Goal: Information Seeking & Learning: Learn about a topic

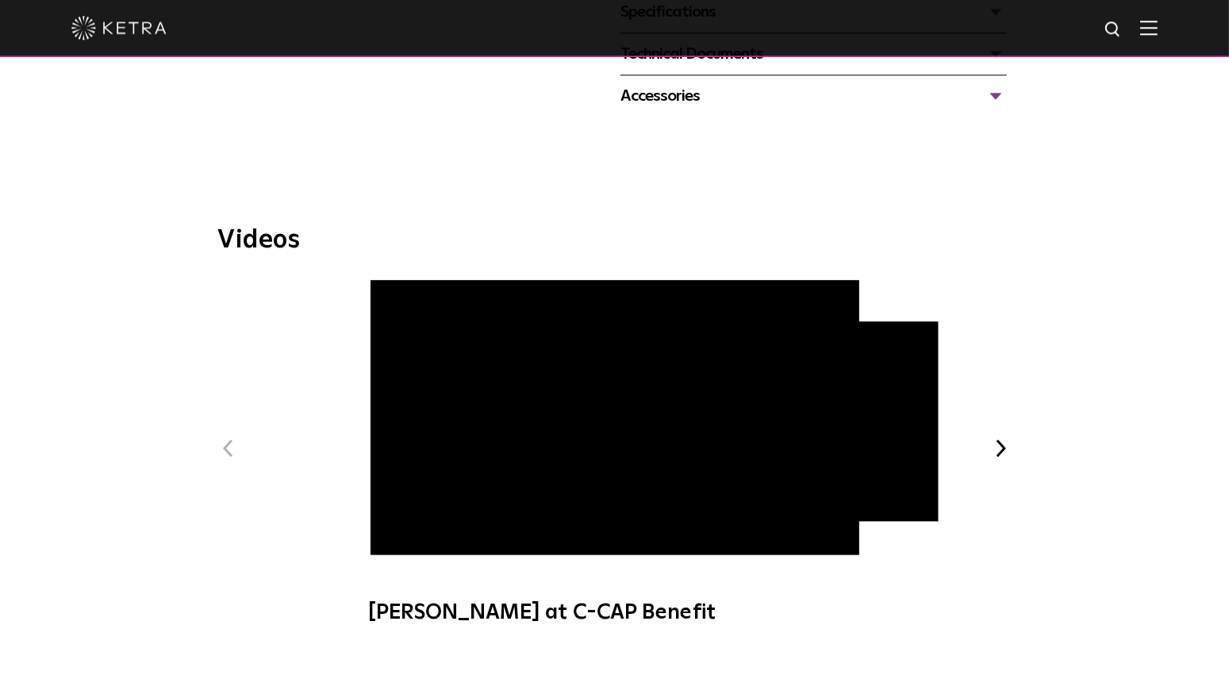
scroll to position [750, 0]
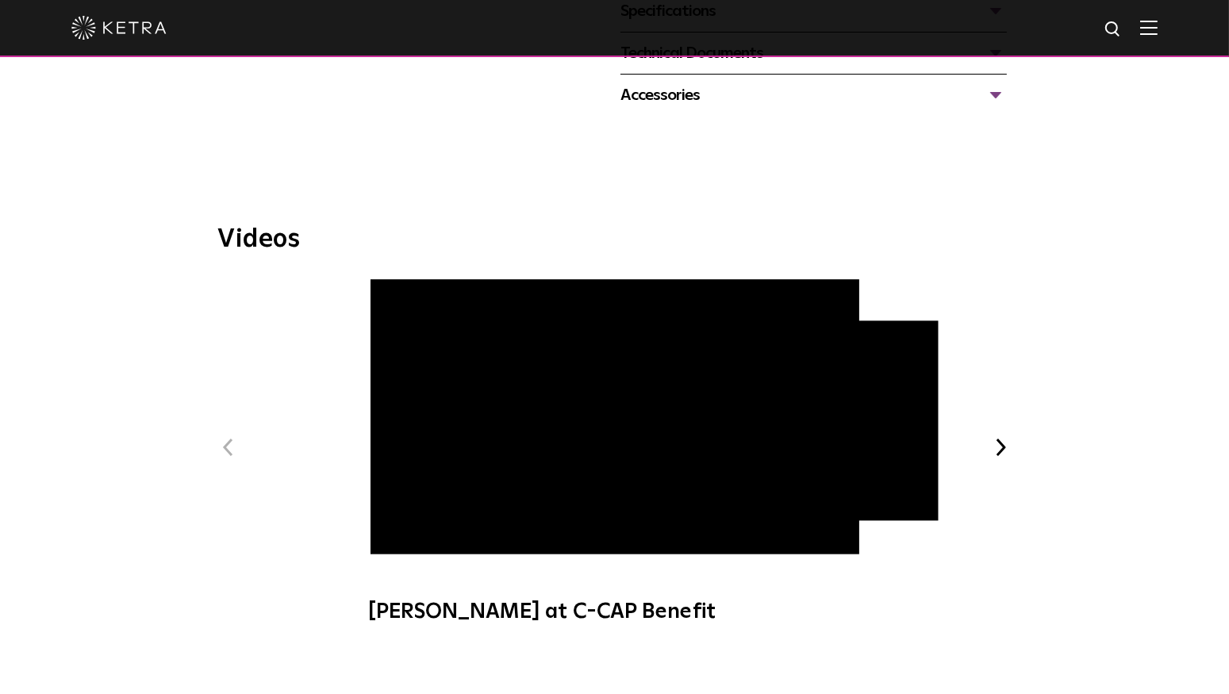
click at [397, 526] on span "Ketra at C-CAP Benefit" at bounding box center [614, 459] width 534 height 361
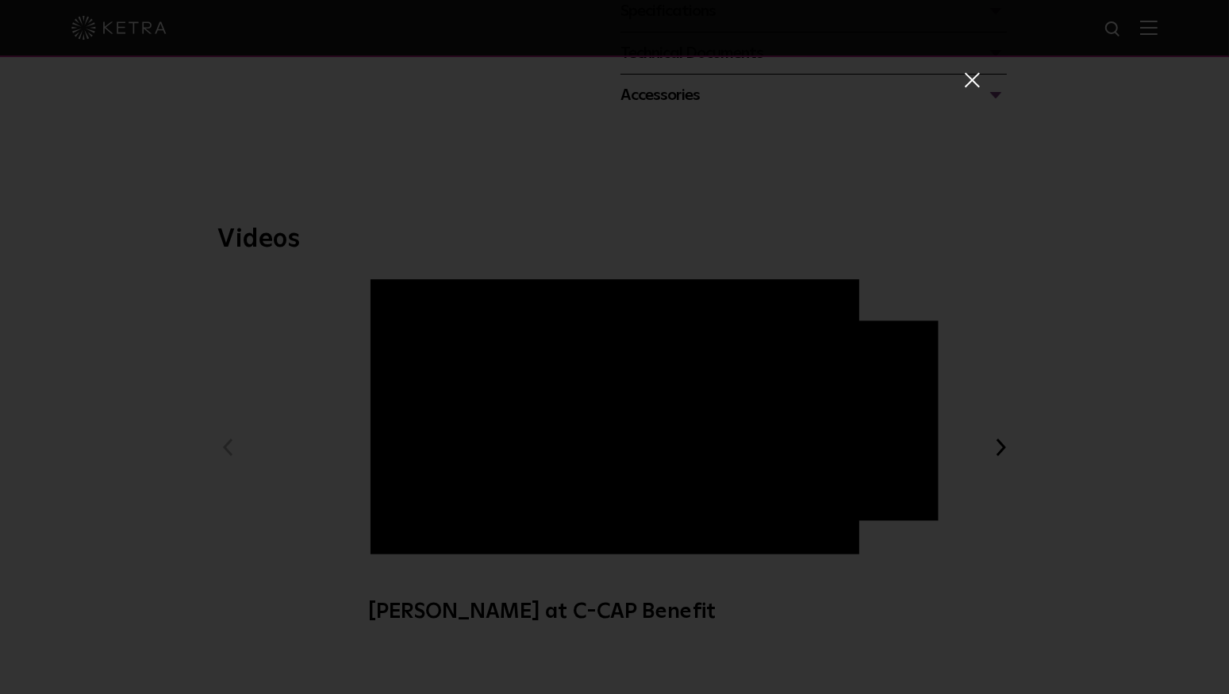
click at [976, 80] on span at bounding box center [970, 79] width 17 height 16
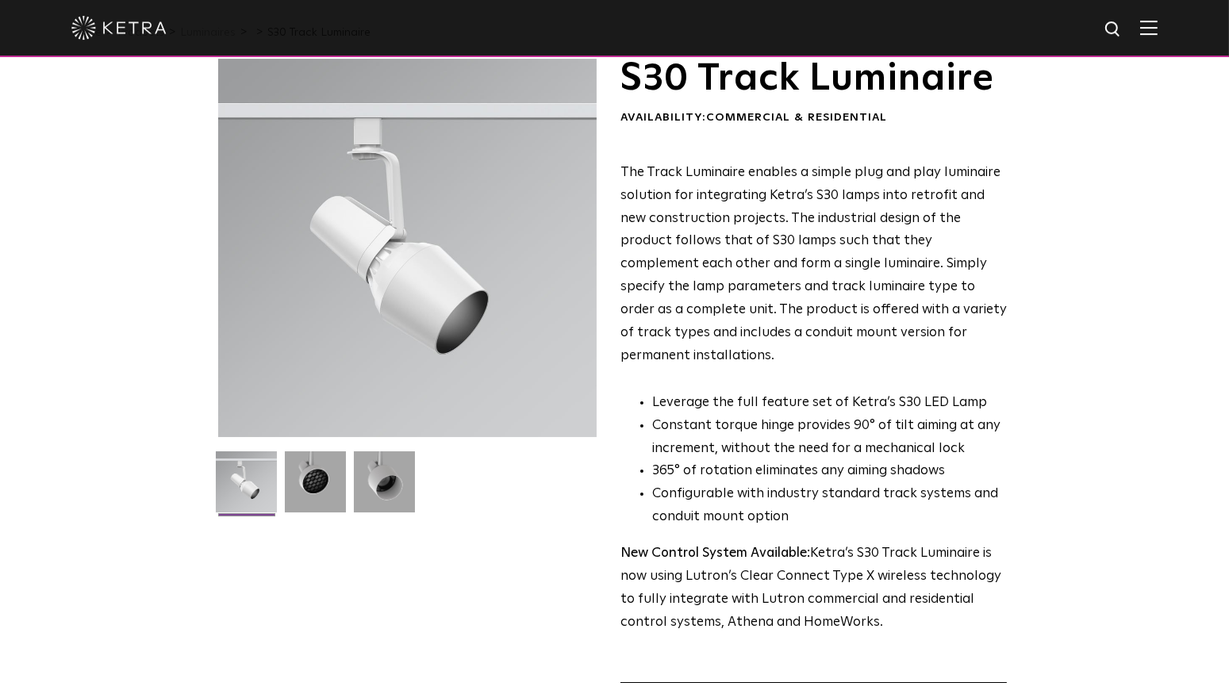
scroll to position [0, 0]
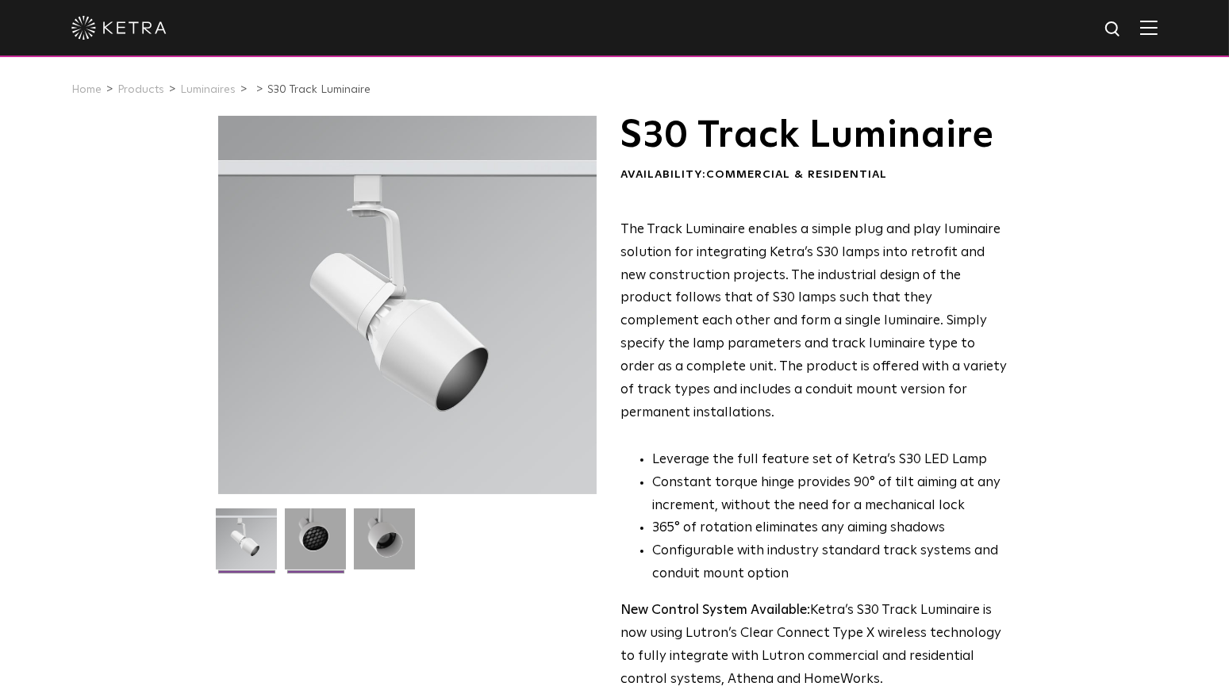
click at [316, 537] on img at bounding box center [315, 544] width 61 height 73
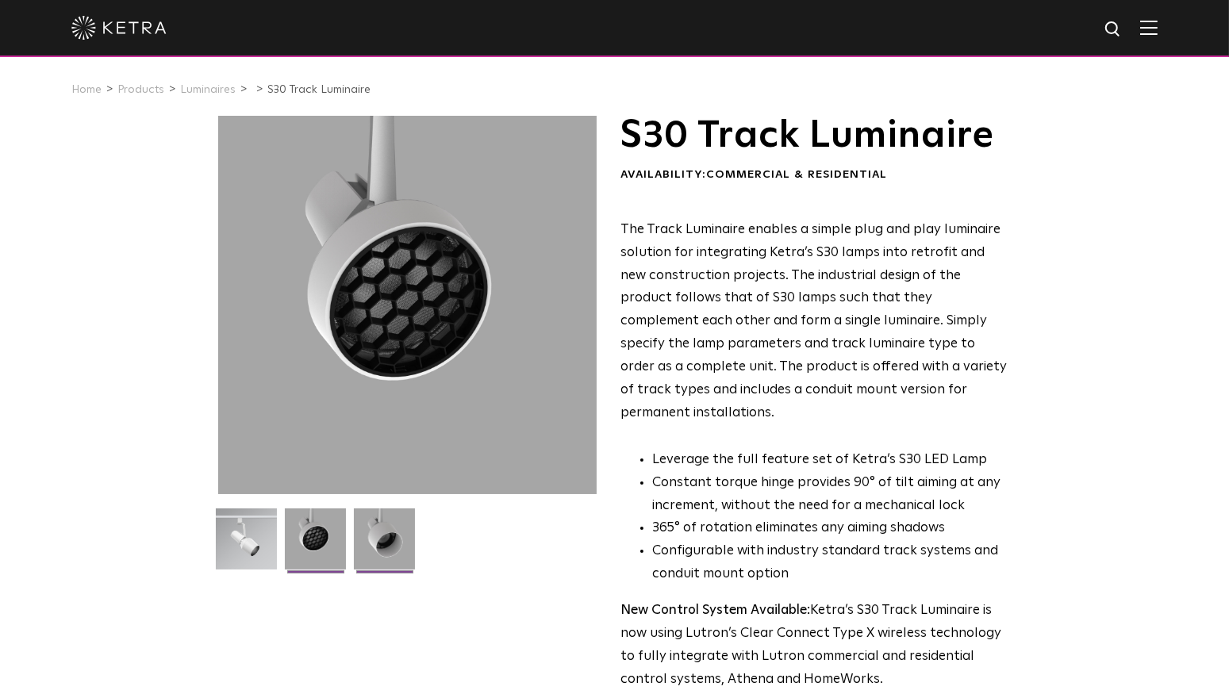
click at [389, 539] on img at bounding box center [384, 544] width 61 height 73
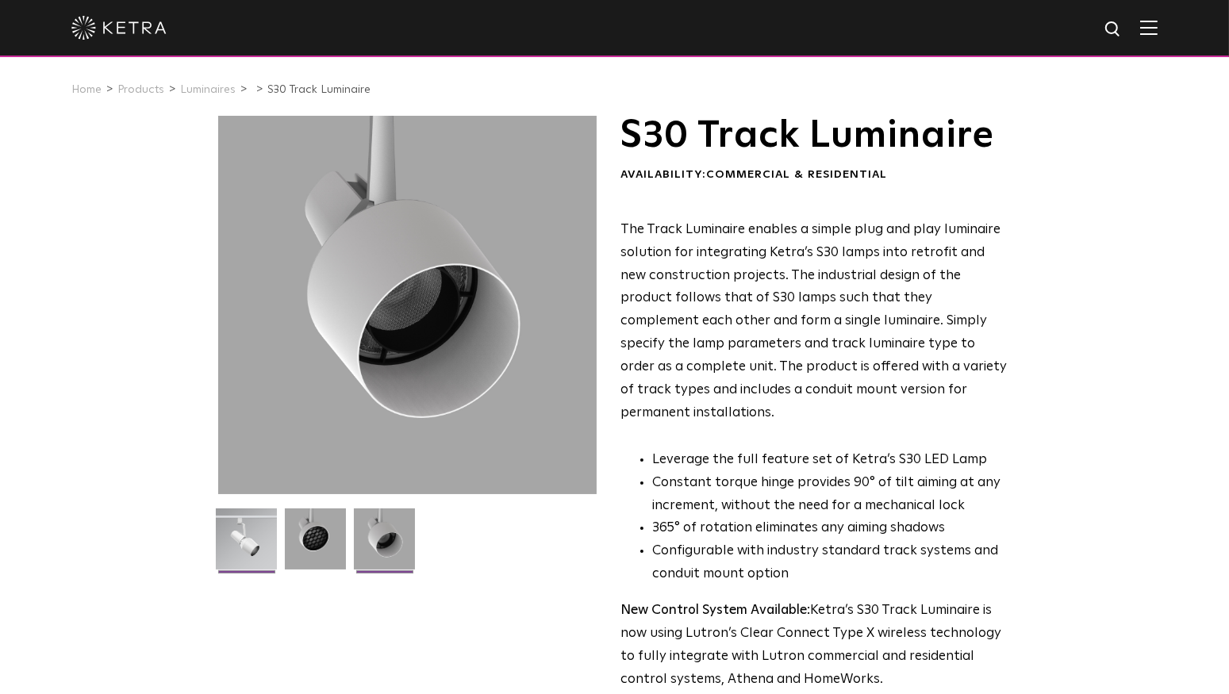
click at [250, 546] on img at bounding box center [246, 544] width 61 height 73
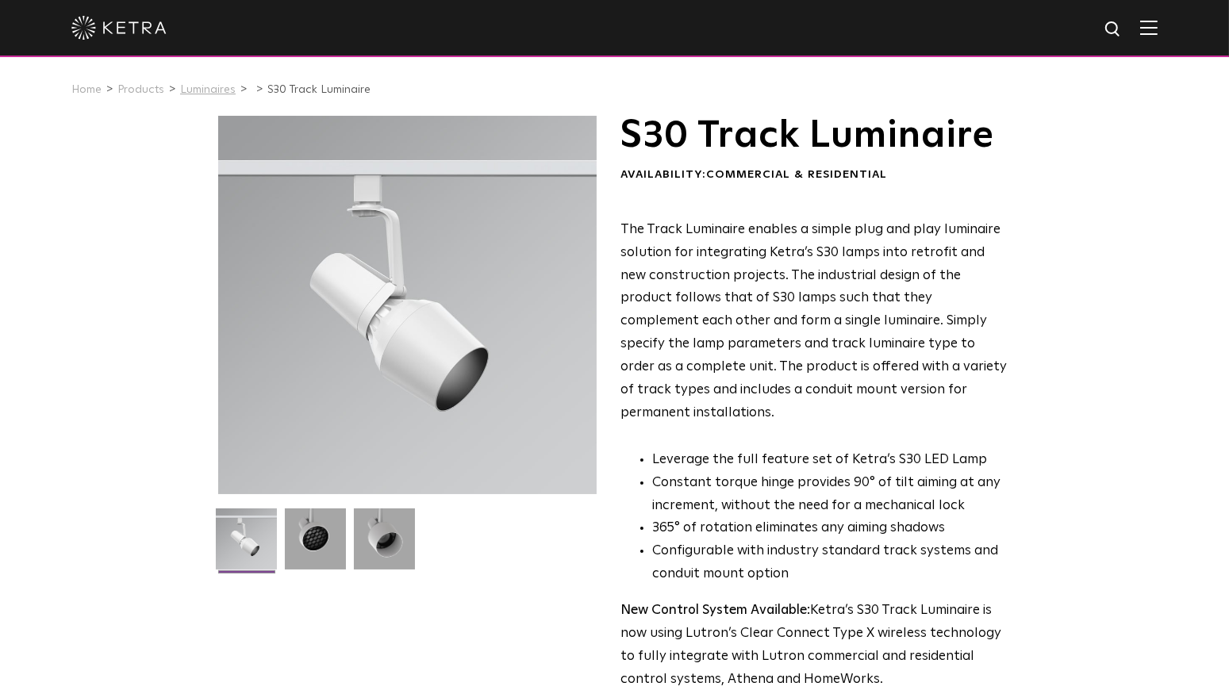
click at [210, 92] on link "Luminaires" at bounding box center [208, 89] width 56 height 11
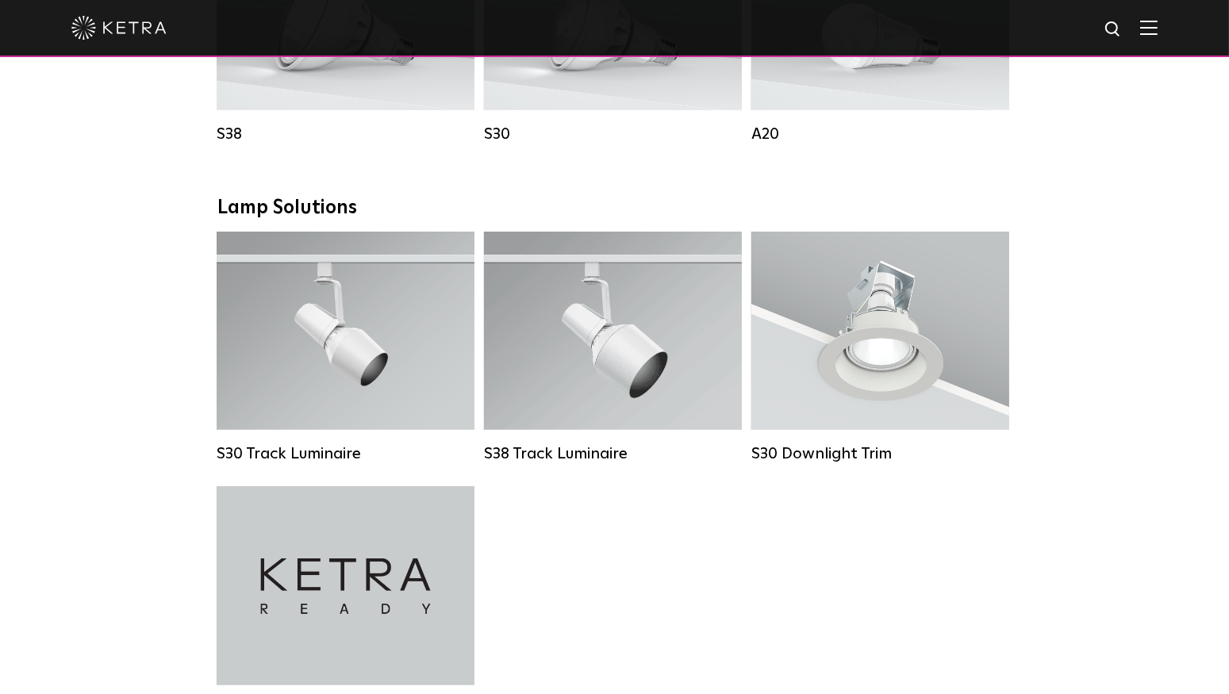
scroll to position [1416, 0]
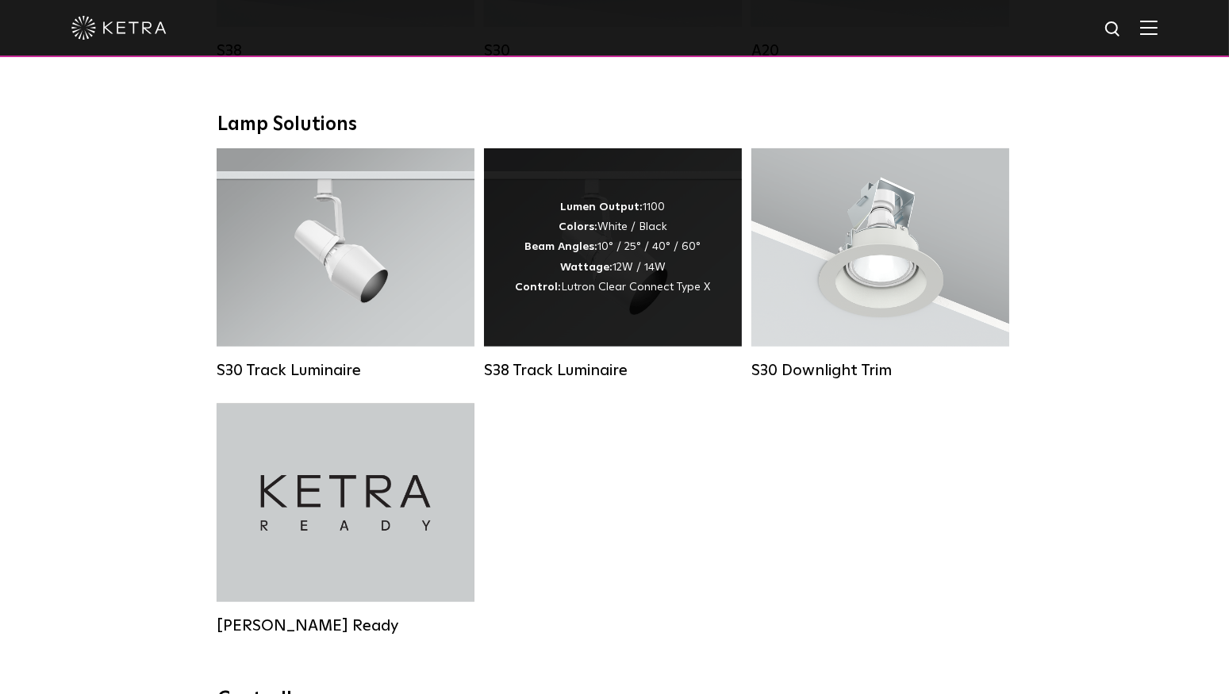
click at [599, 380] on div "S38 Track Luminaire" at bounding box center [613, 370] width 258 height 19
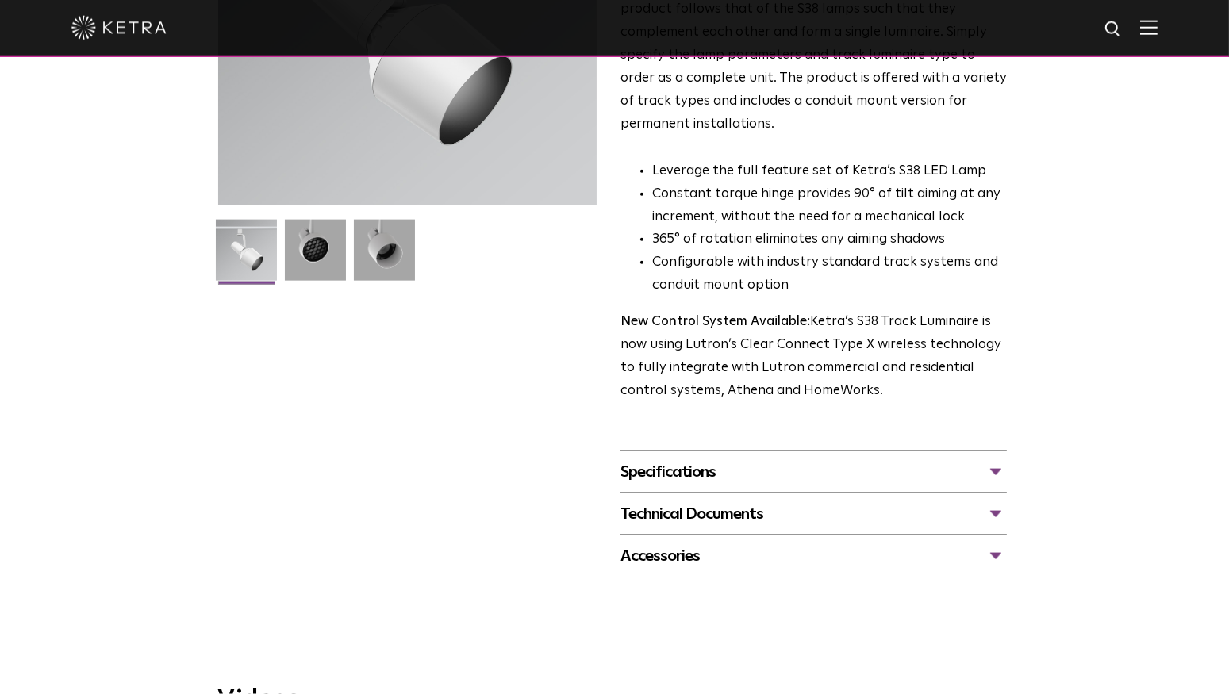
scroll to position [333, 0]
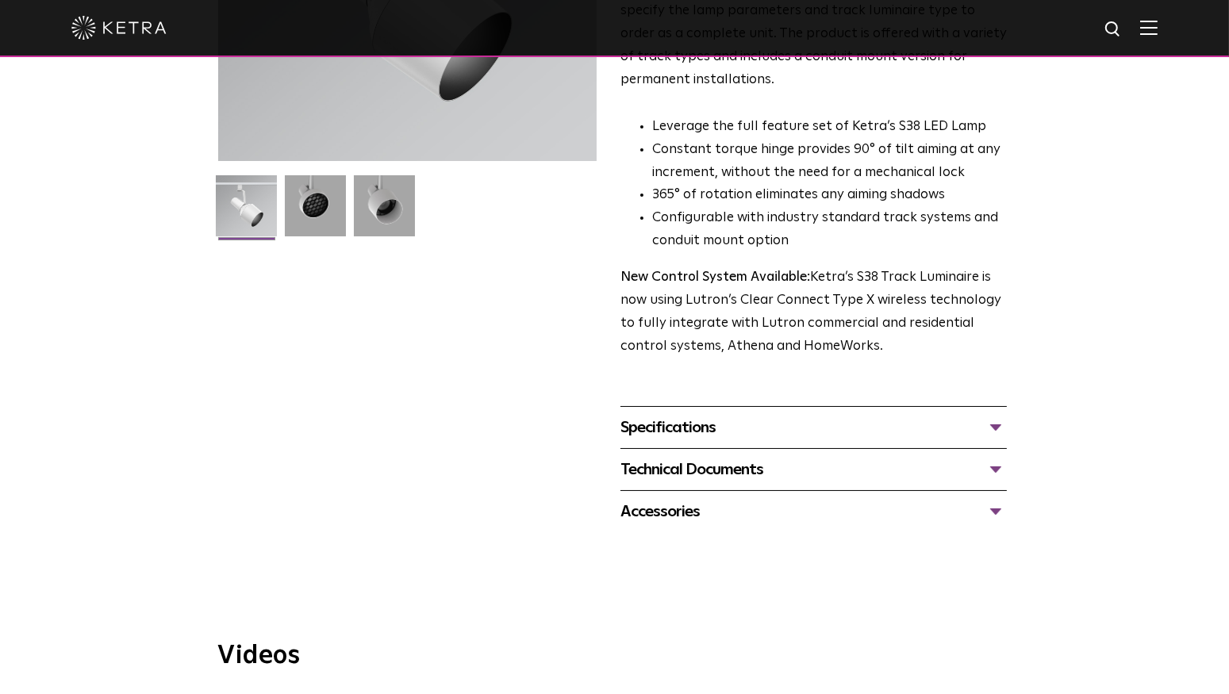
click at [953, 415] on div "Specifications" at bounding box center [813, 427] width 386 height 25
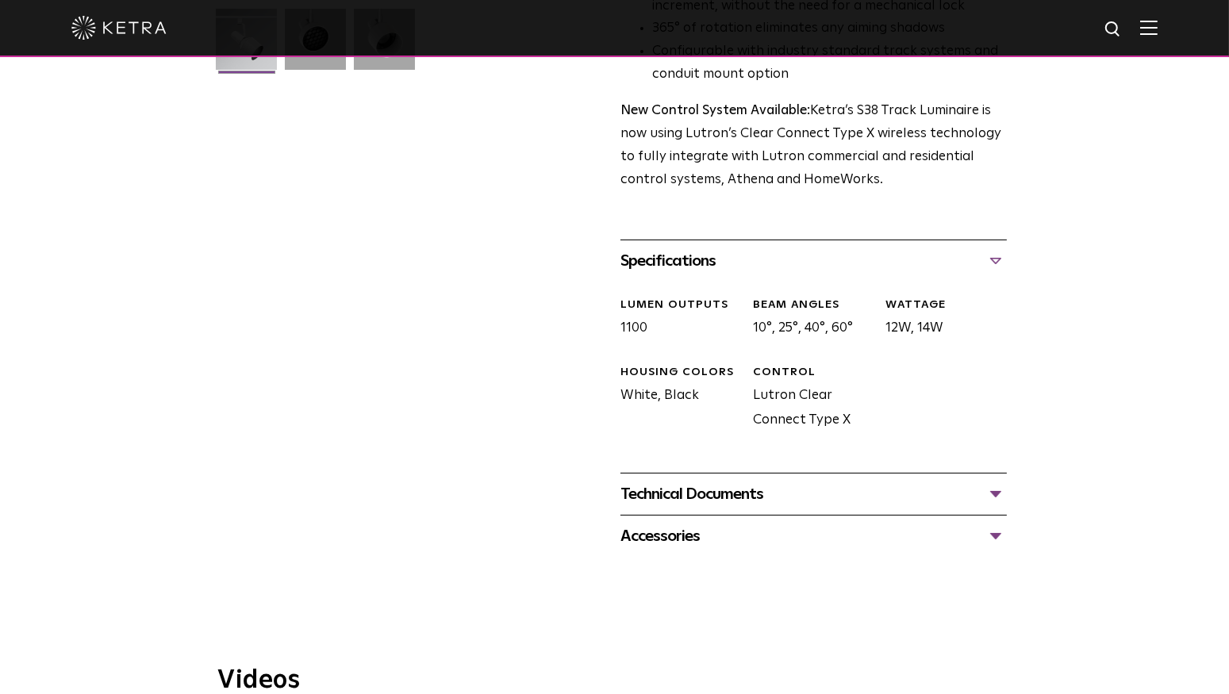
scroll to position [583, 0]
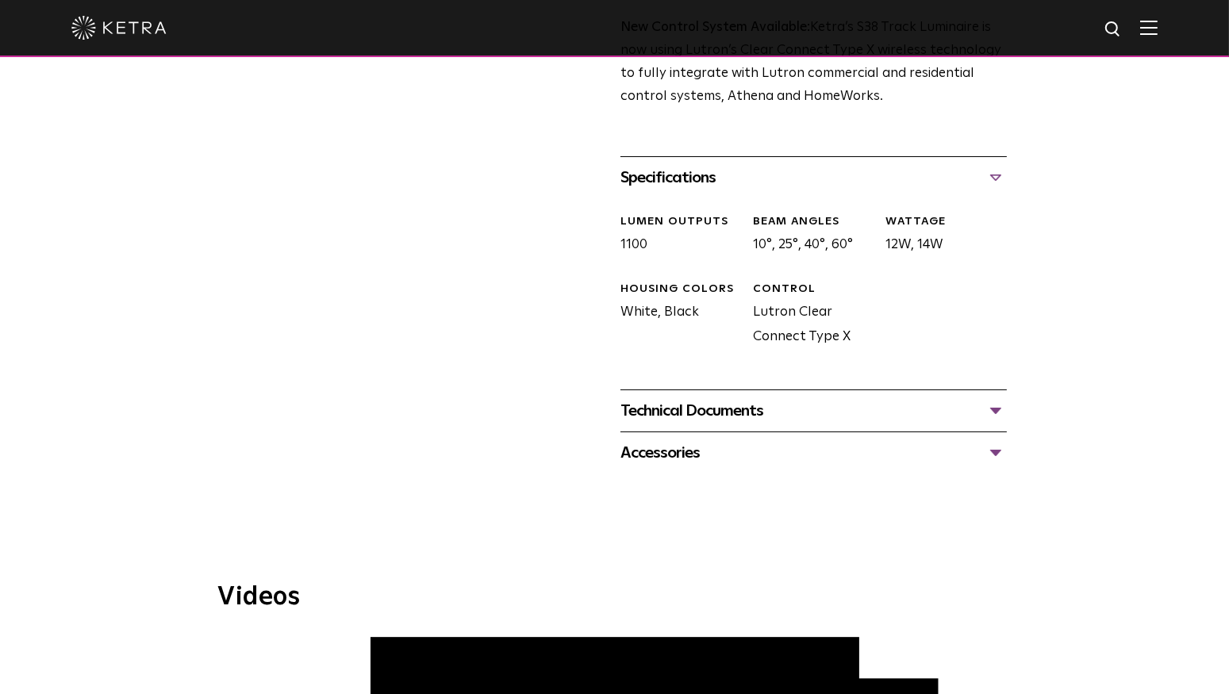
click at [859, 398] on div "Technical Documents" at bounding box center [813, 410] width 386 height 25
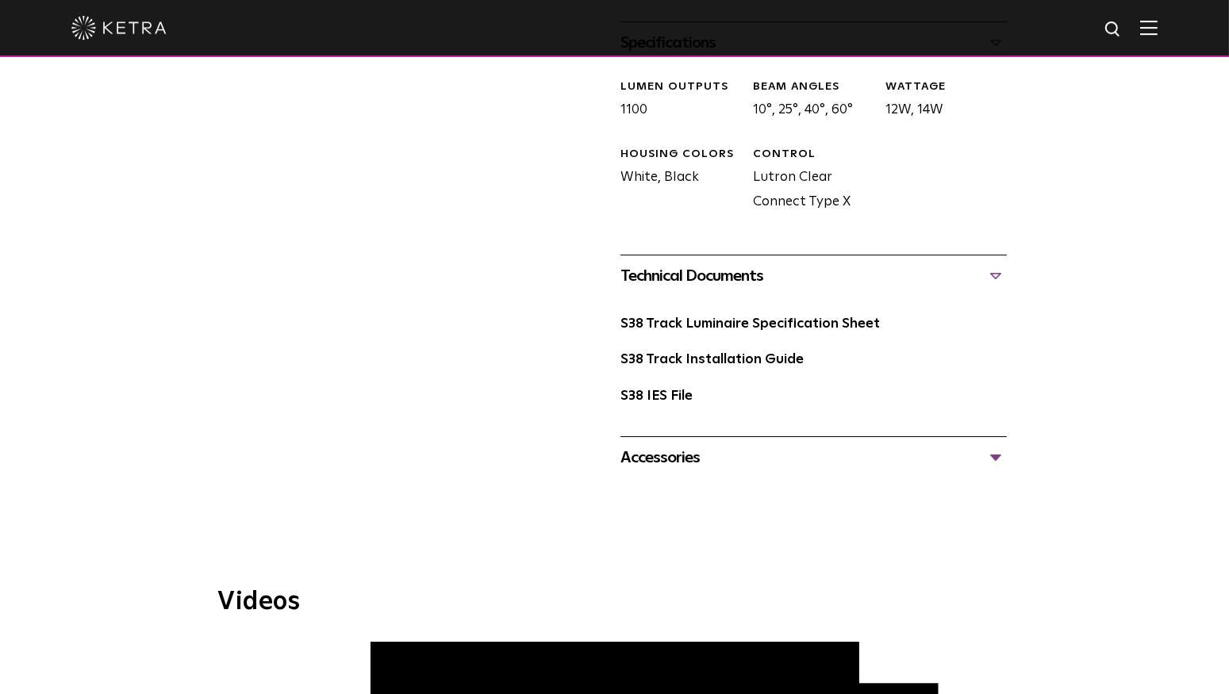
scroll to position [750, 0]
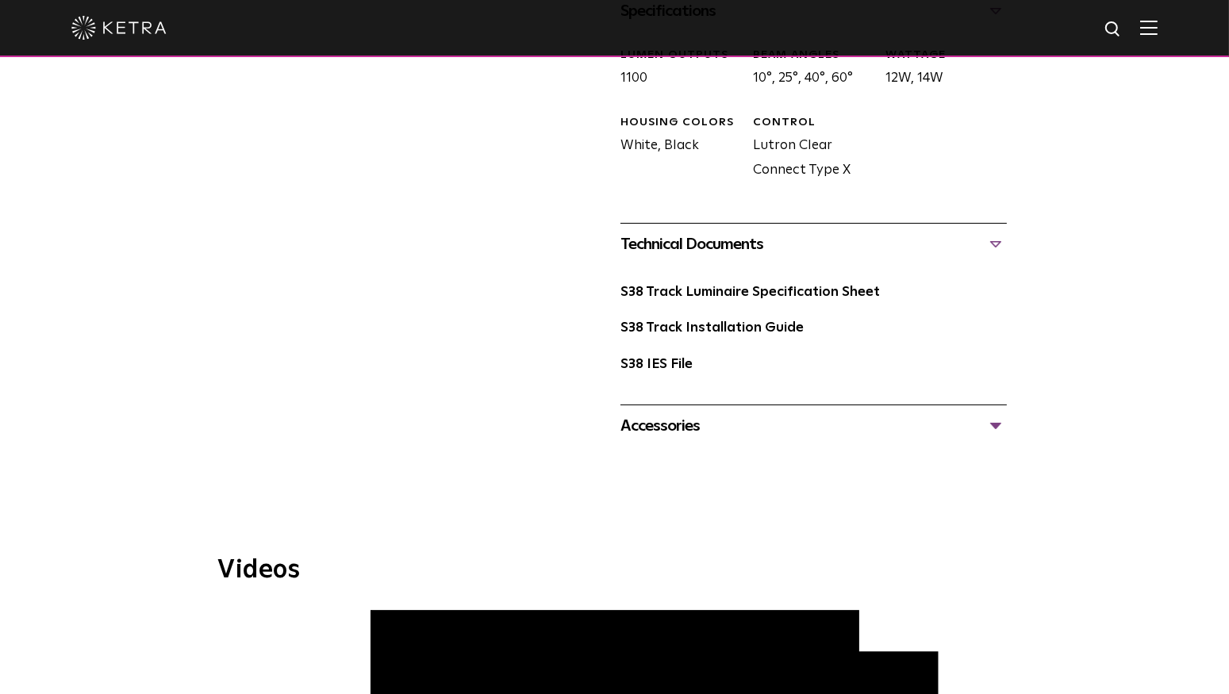
click at [846, 413] on div "Accessories" at bounding box center [813, 425] width 386 height 25
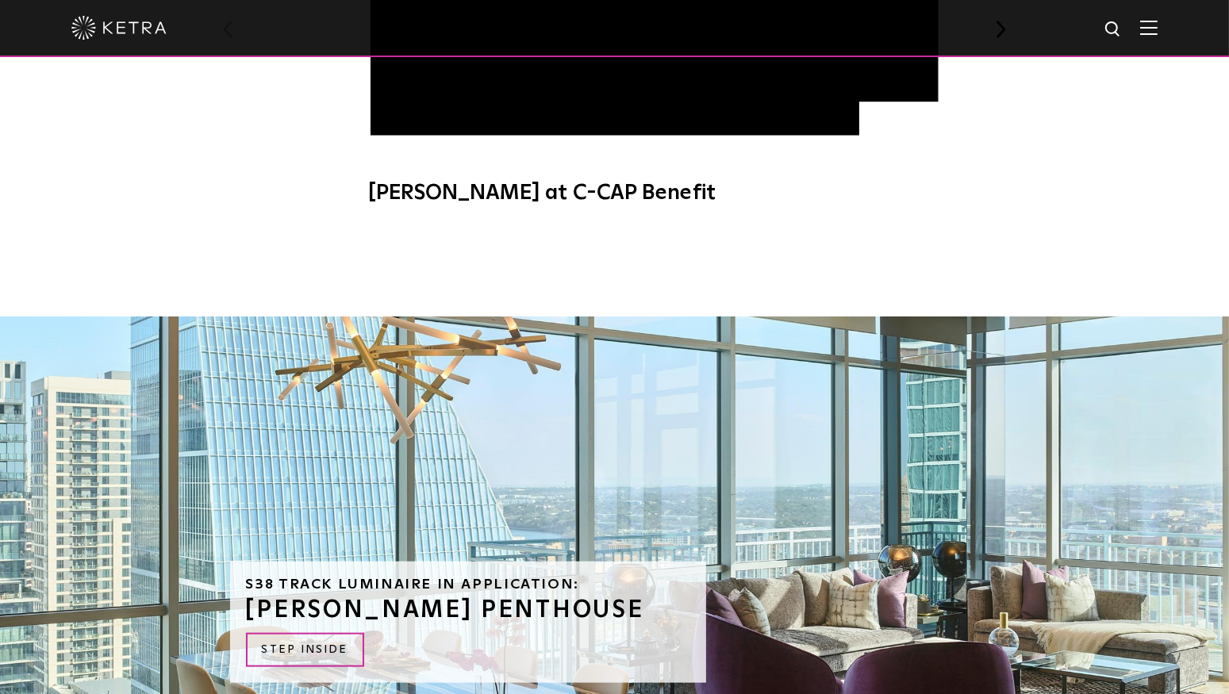
scroll to position [1583, 0]
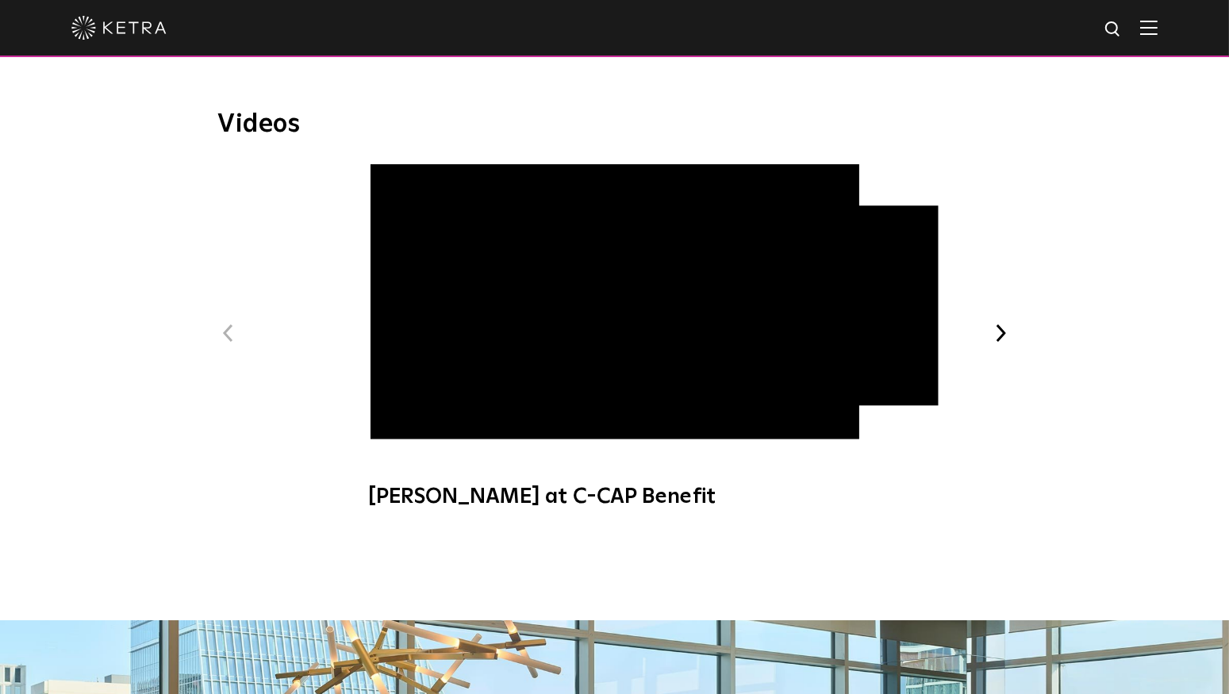
click at [401, 407] on span "[PERSON_NAME] at C-CAP Benefit" at bounding box center [614, 344] width 534 height 361
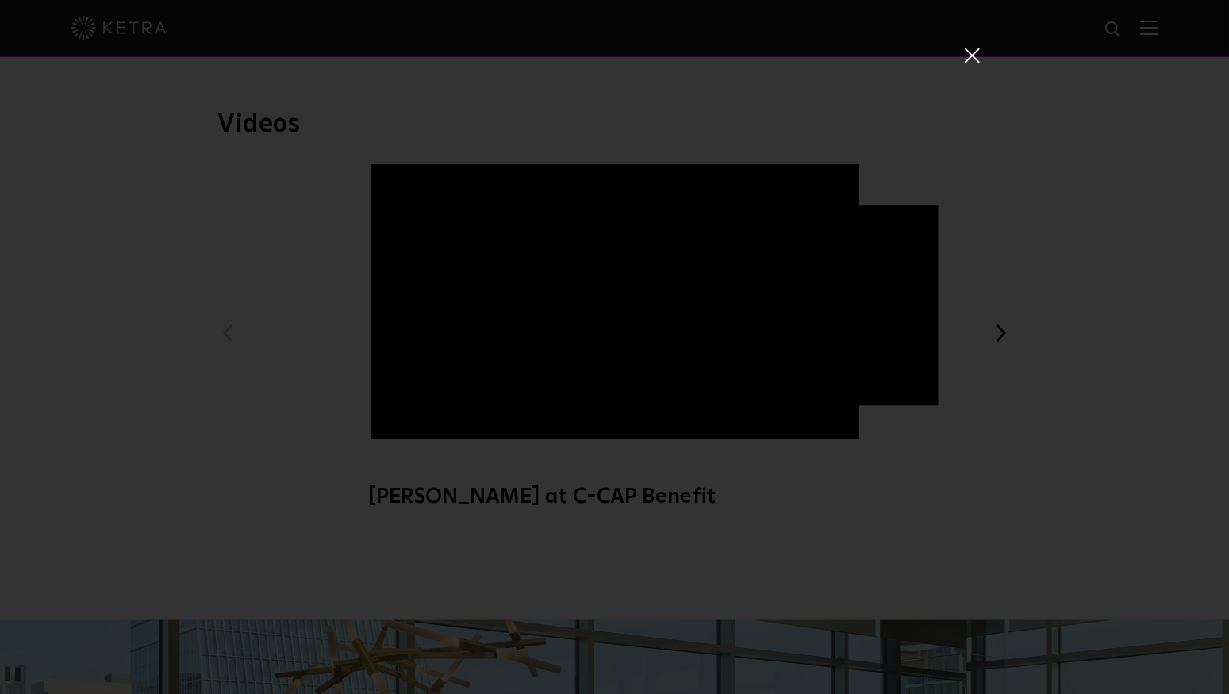
scroll to position [48, 0]
click at [971, 26] on span at bounding box center [970, 32] width 17 height 16
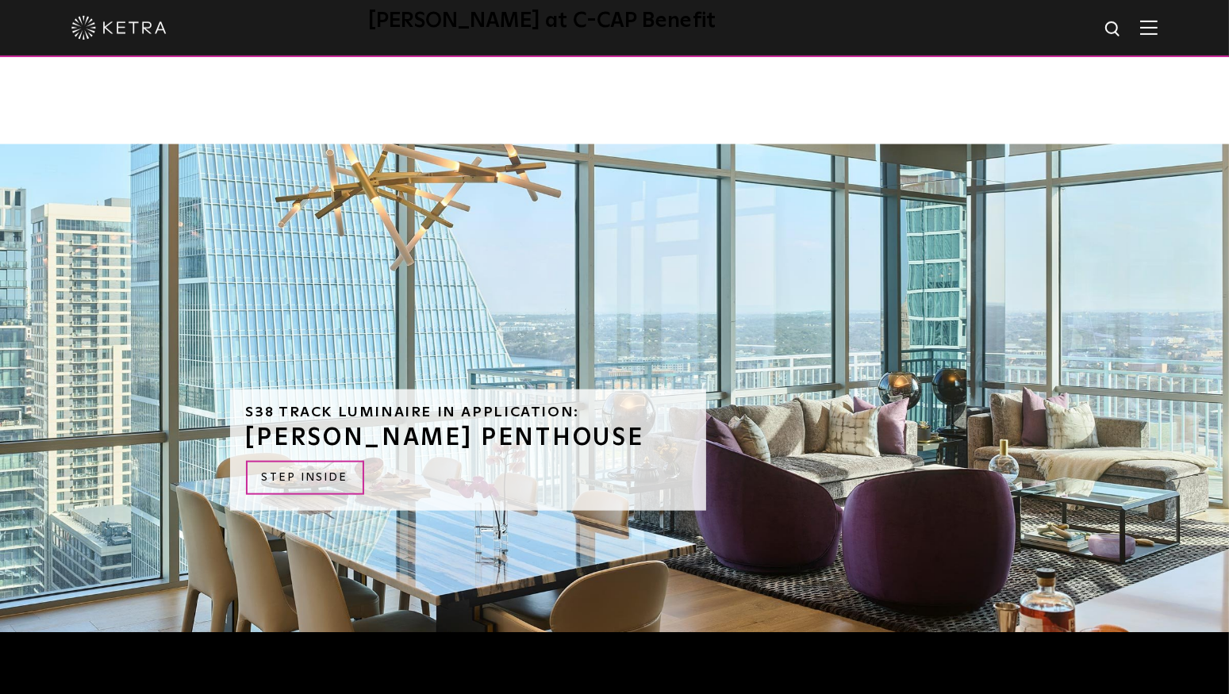
scroll to position [2082, 0]
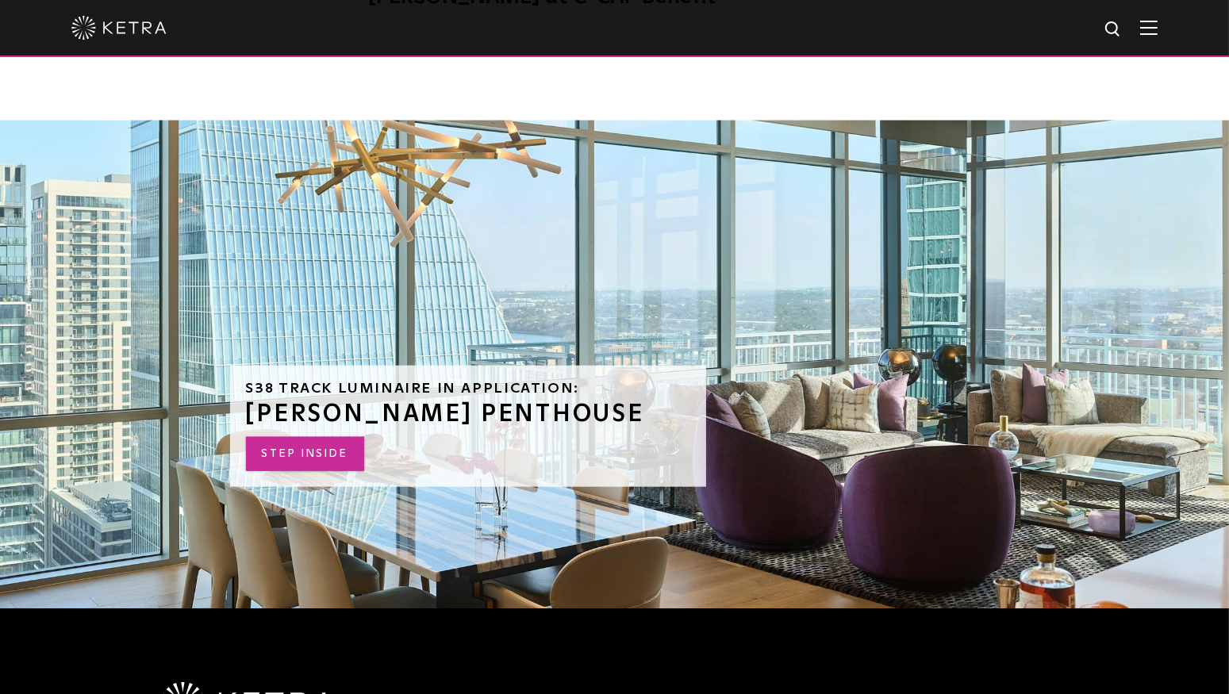
click at [308, 437] on link "STEP INSIDE" at bounding box center [305, 454] width 118 height 34
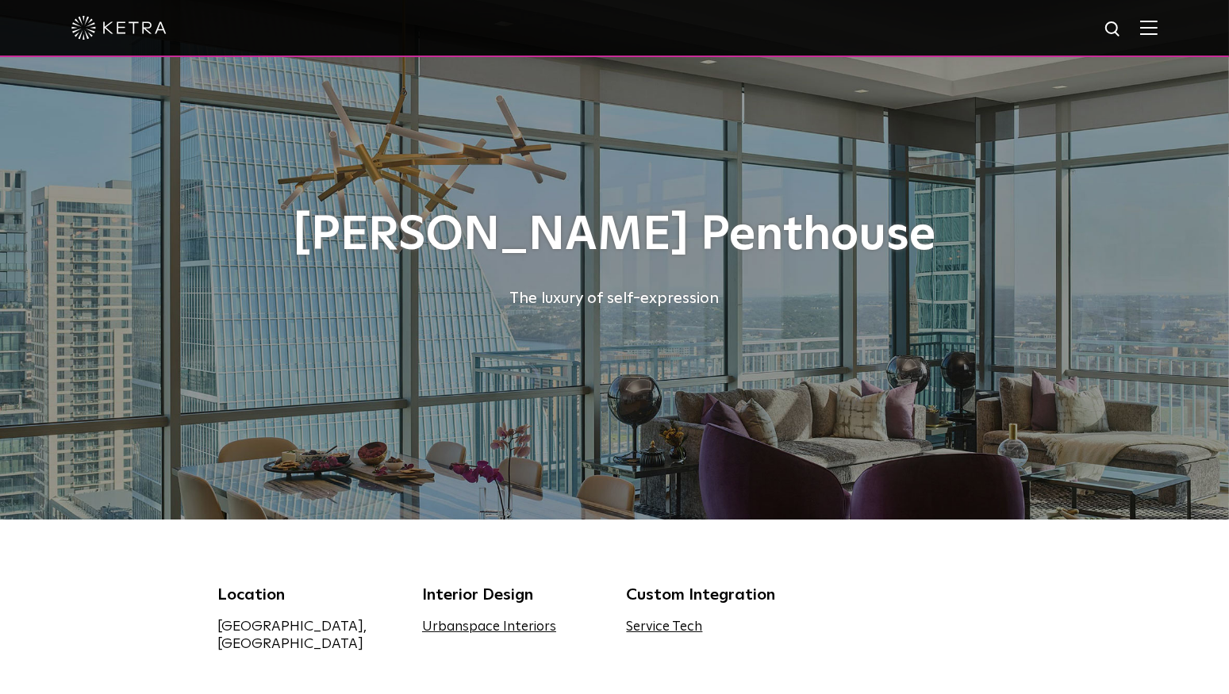
click at [382, 308] on div "The luxury of self-expression" at bounding box center [614, 298] width 793 height 25
click at [618, 317] on div "[PERSON_NAME] Penthouse The luxury of self-expression" at bounding box center [614, 260] width 793 height 520
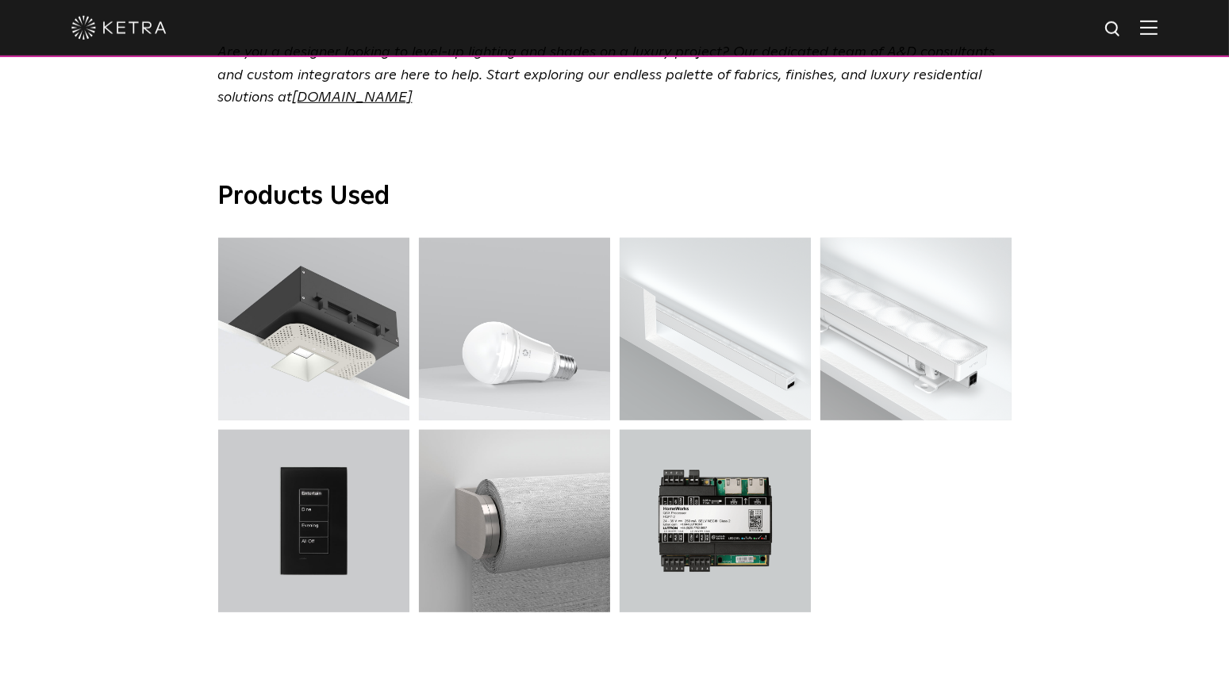
scroll to position [5830, 0]
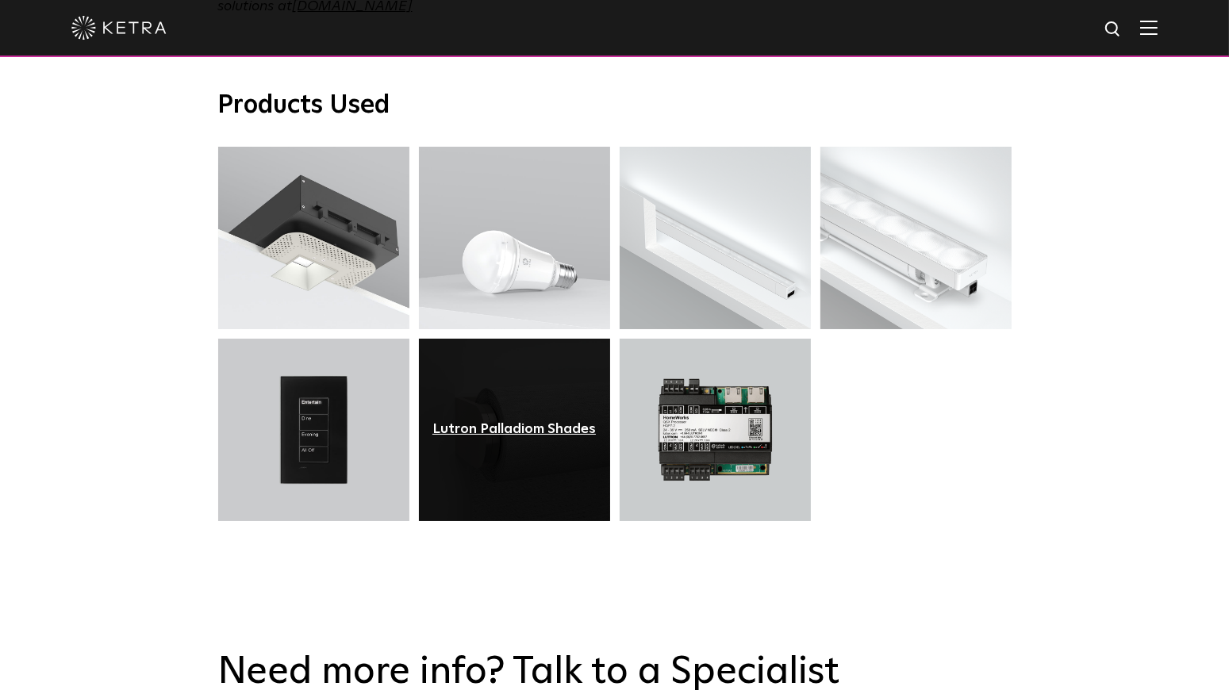
click at [493, 422] on div "Lutron Palladiom Shades" at bounding box center [513, 430] width 163 height 16
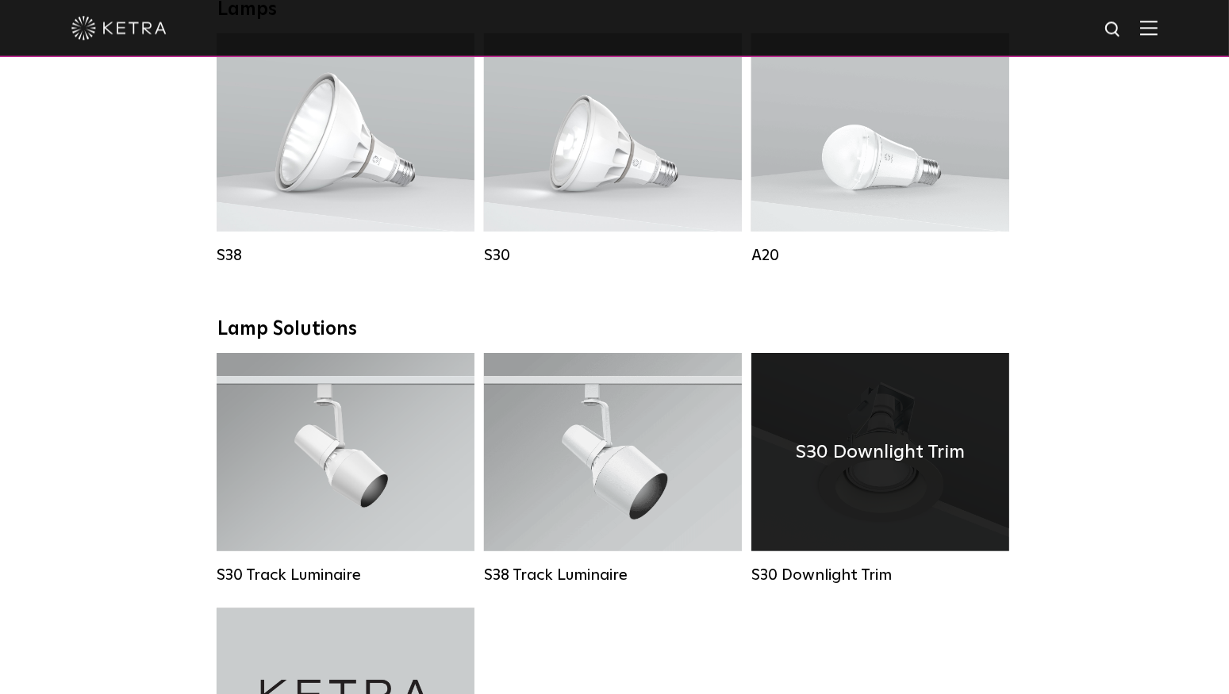
scroll to position [895, 0]
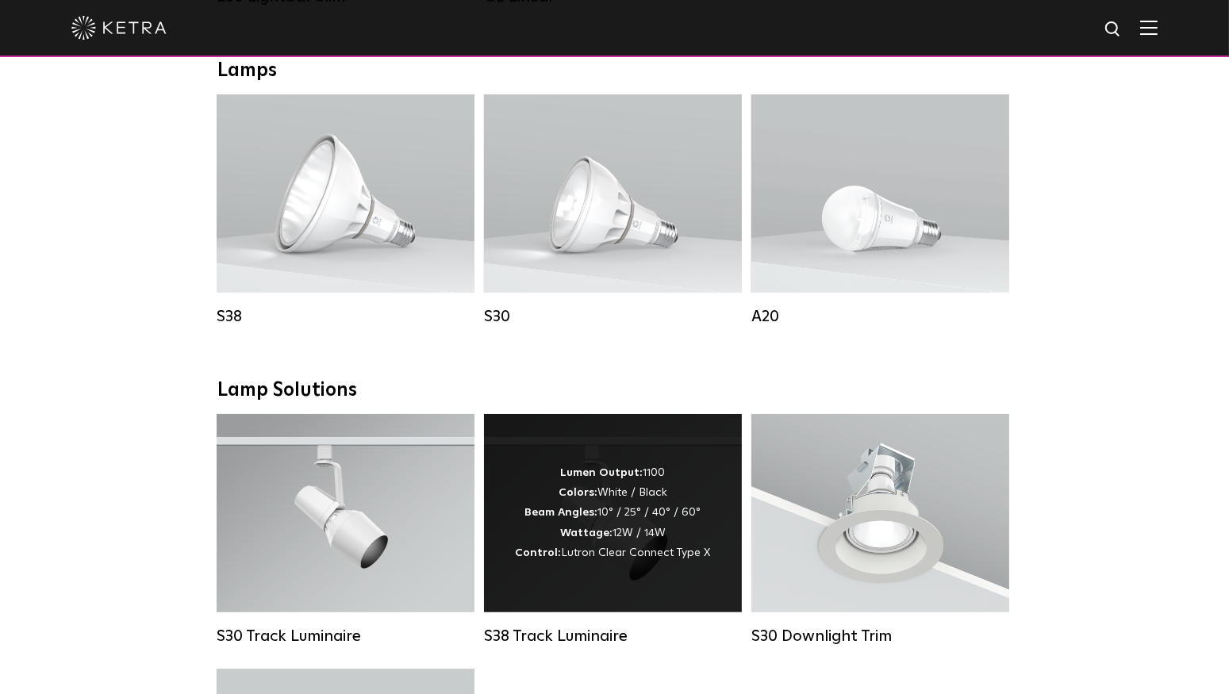
click at [666, 551] on div "Lumen Output: 1100 Colors: White / Black Beam Angles: 10° / 25° / 40° / 60° Wat…" at bounding box center [613, 513] width 195 height 100
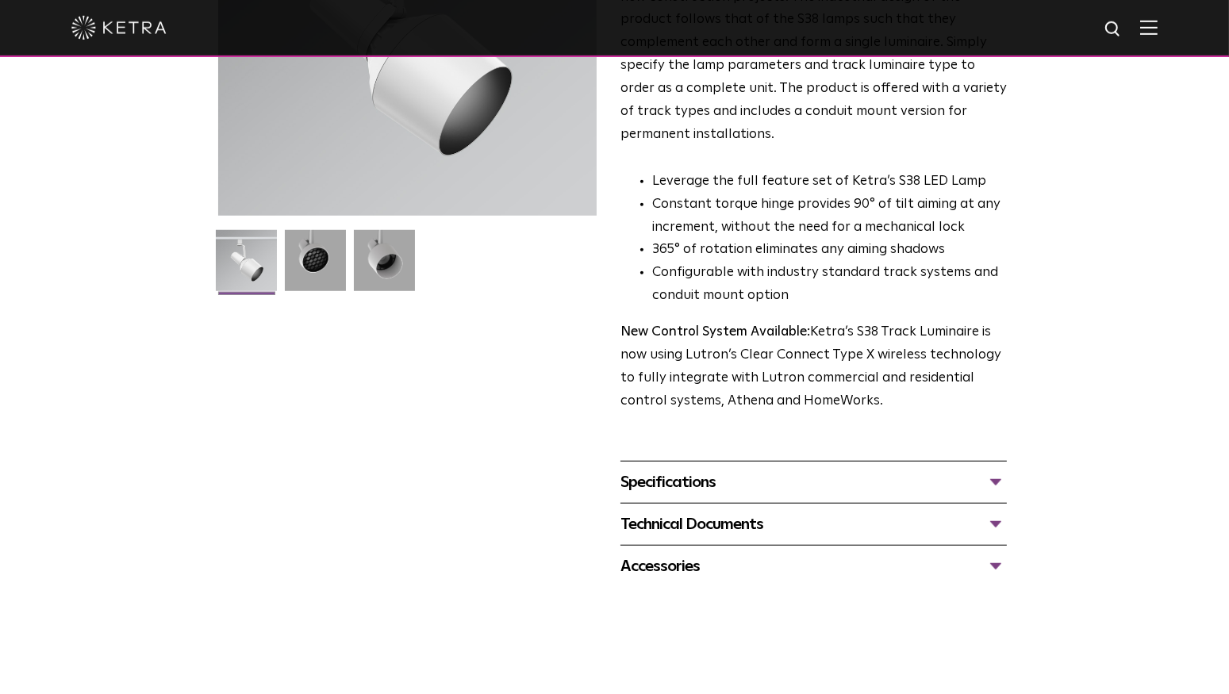
scroll to position [250, 0]
